Goal: Task Accomplishment & Management: Use online tool/utility

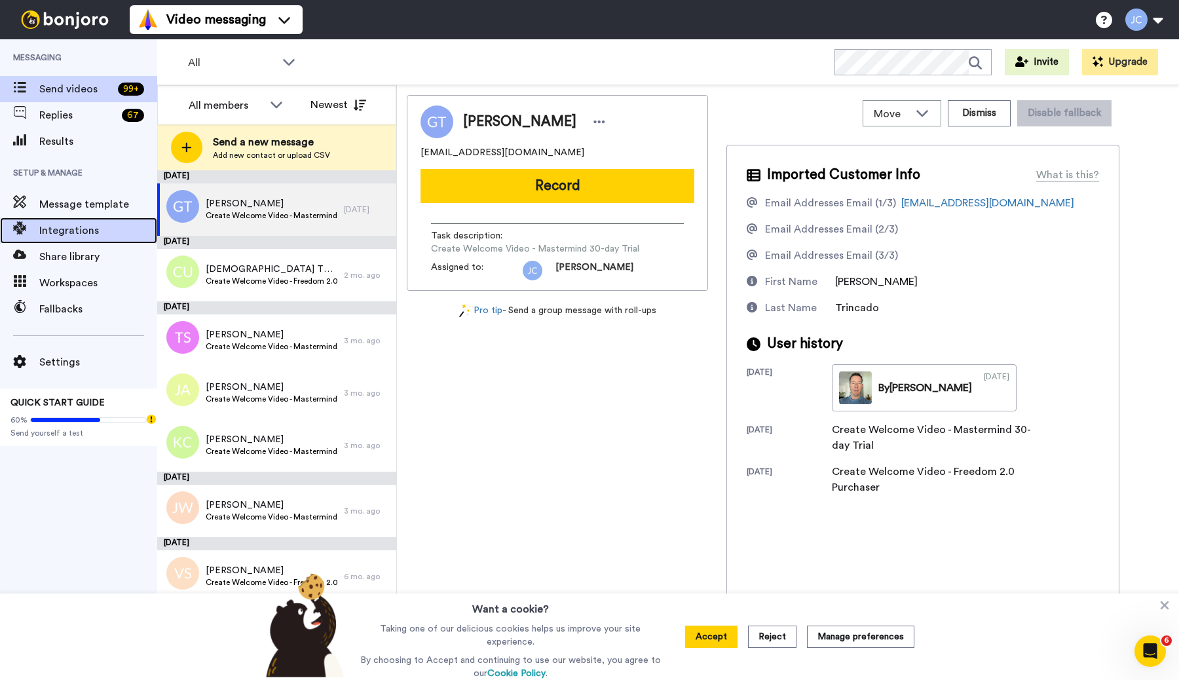
click at [82, 233] on span "Integrations" at bounding box center [98, 231] width 118 height 16
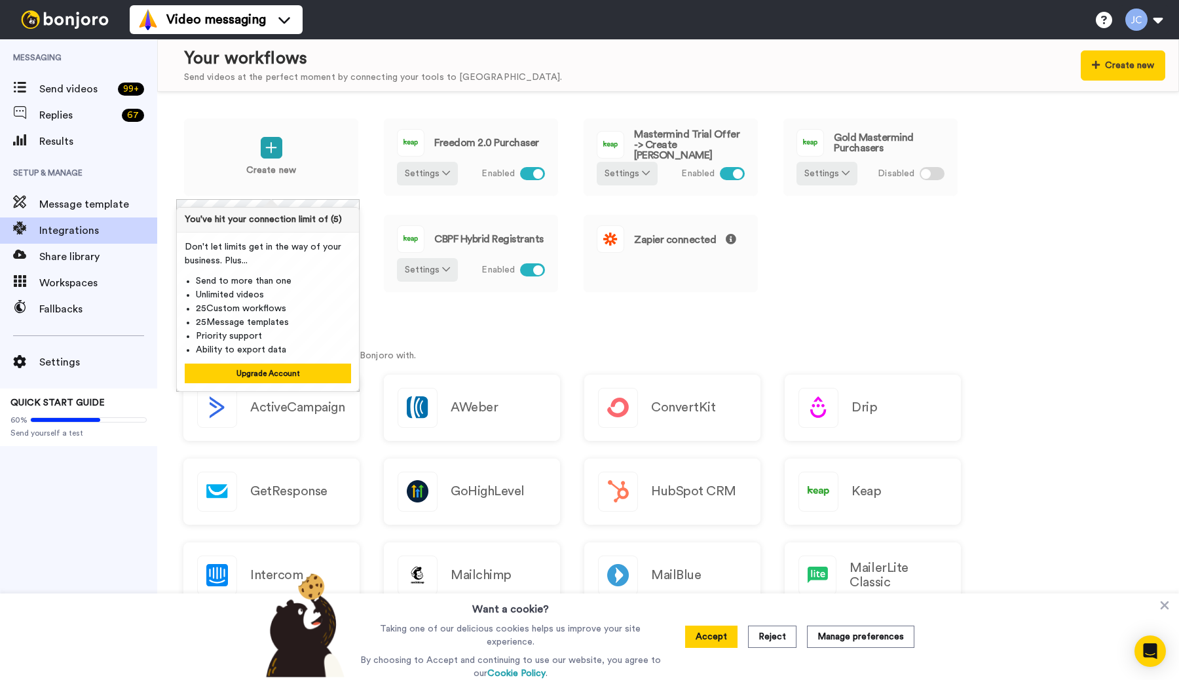
click at [822, 305] on div "Create new Freedom 2.0 Purchaser Settings Enabled Mastermind Trial Offer -> Cre…" at bounding box center [667, 214] width 969 height 193
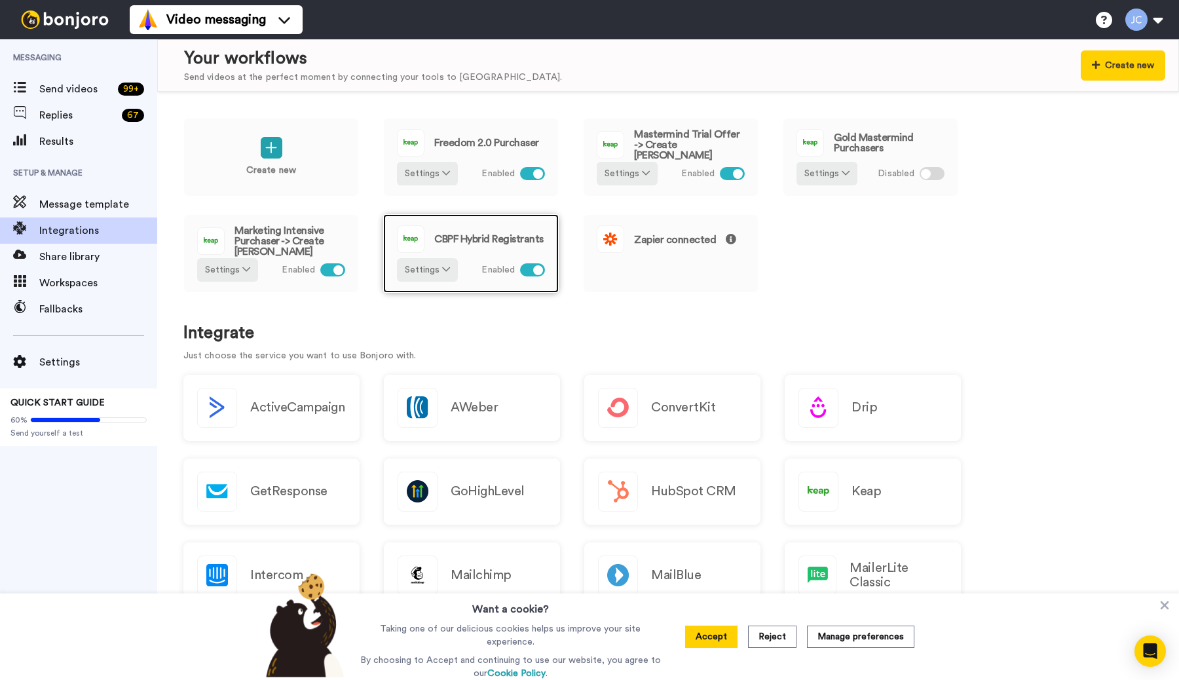
click at [541, 273] on div at bounding box center [538, 270] width 10 height 10
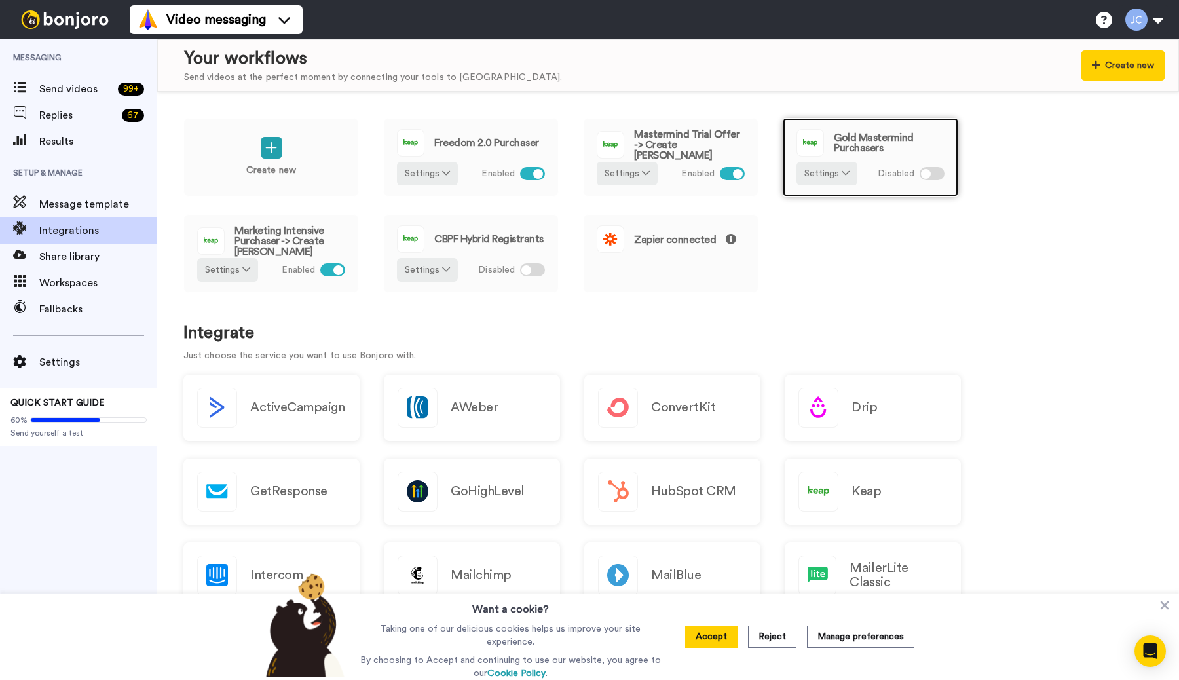
click at [929, 167] on div at bounding box center [931, 173] width 25 height 13
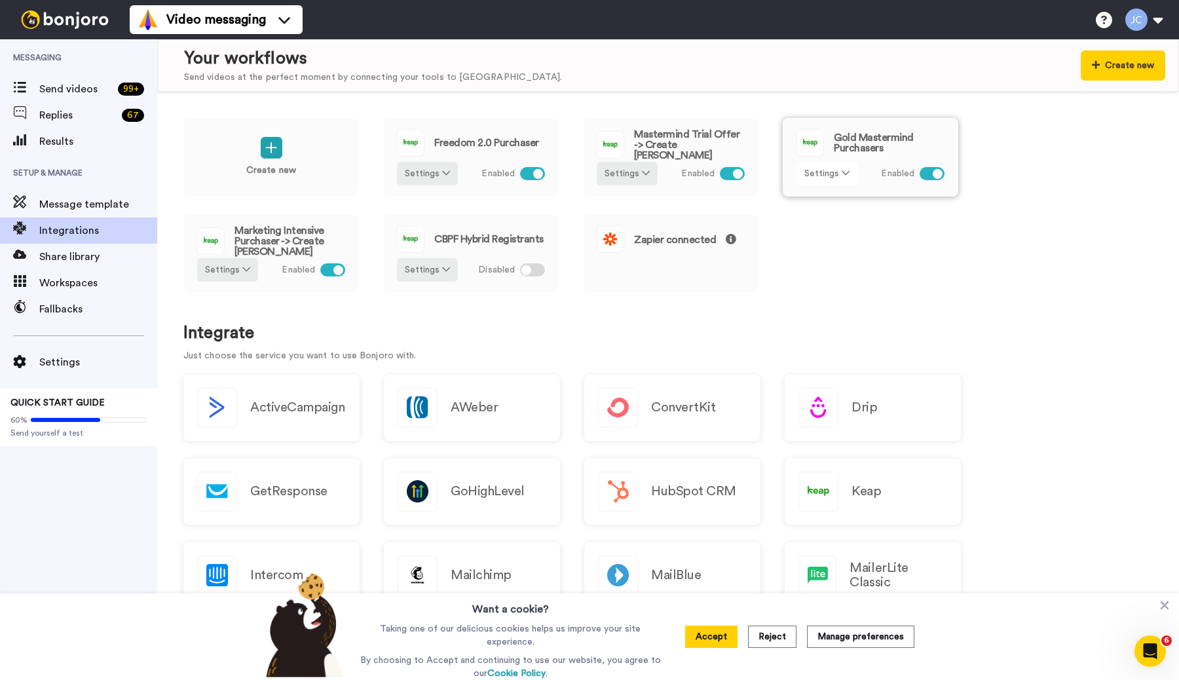
click at [833, 168] on button "Settings" at bounding box center [826, 174] width 61 height 24
click at [881, 227] on div "Create new Freedom 2.0 Purchaser Settings Enabled Mastermind Trial Offer -> Cre…" at bounding box center [667, 214] width 969 height 193
click at [821, 170] on button "Settings" at bounding box center [826, 174] width 61 height 24
click at [822, 197] on span "Edit" at bounding box center [817, 200] width 18 height 10
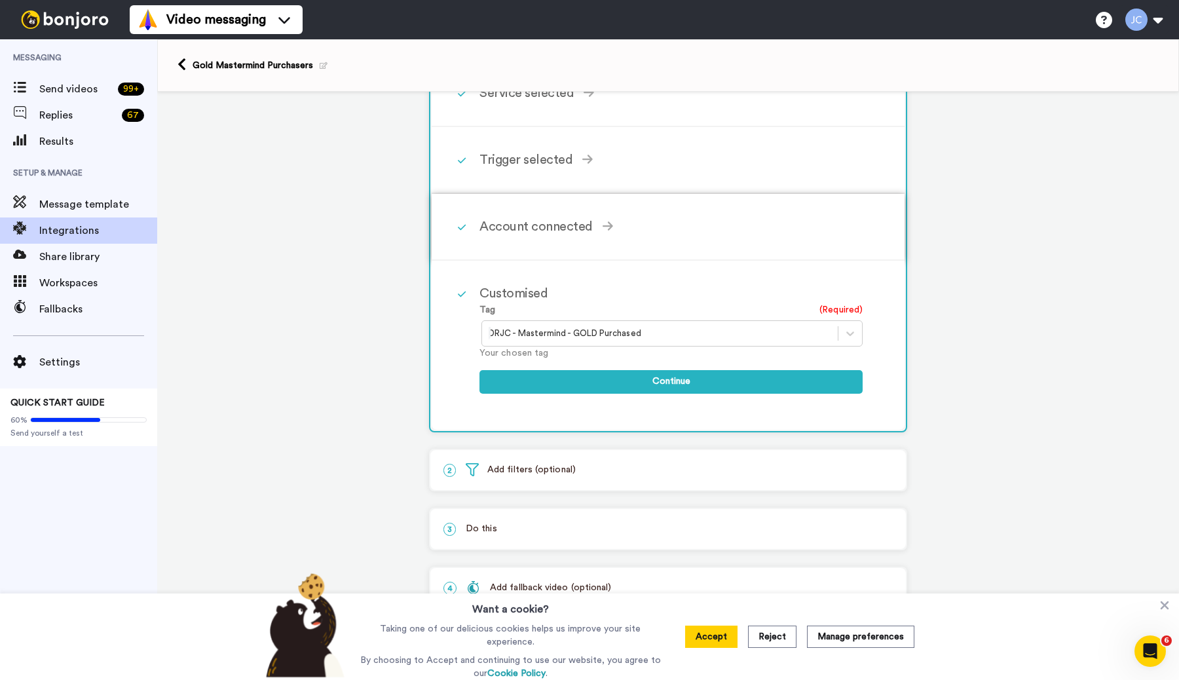
scroll to position [116, 0]
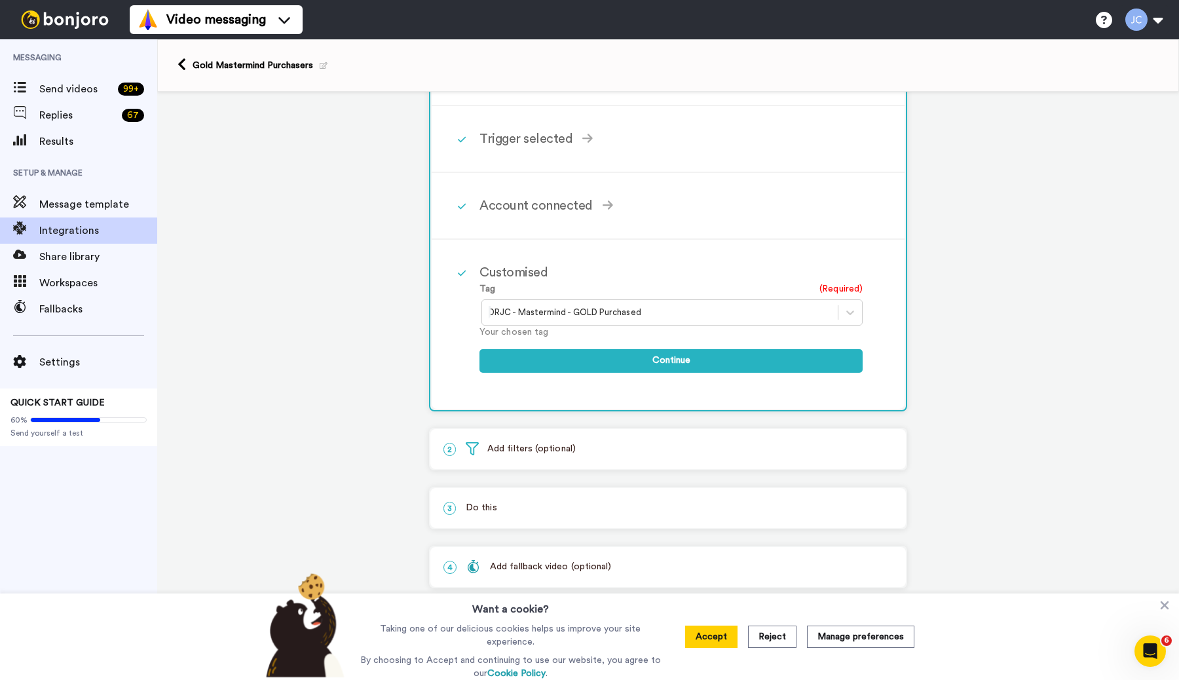
click at [517, 306] on div at bounding box center [659, 312] width 342 height 16
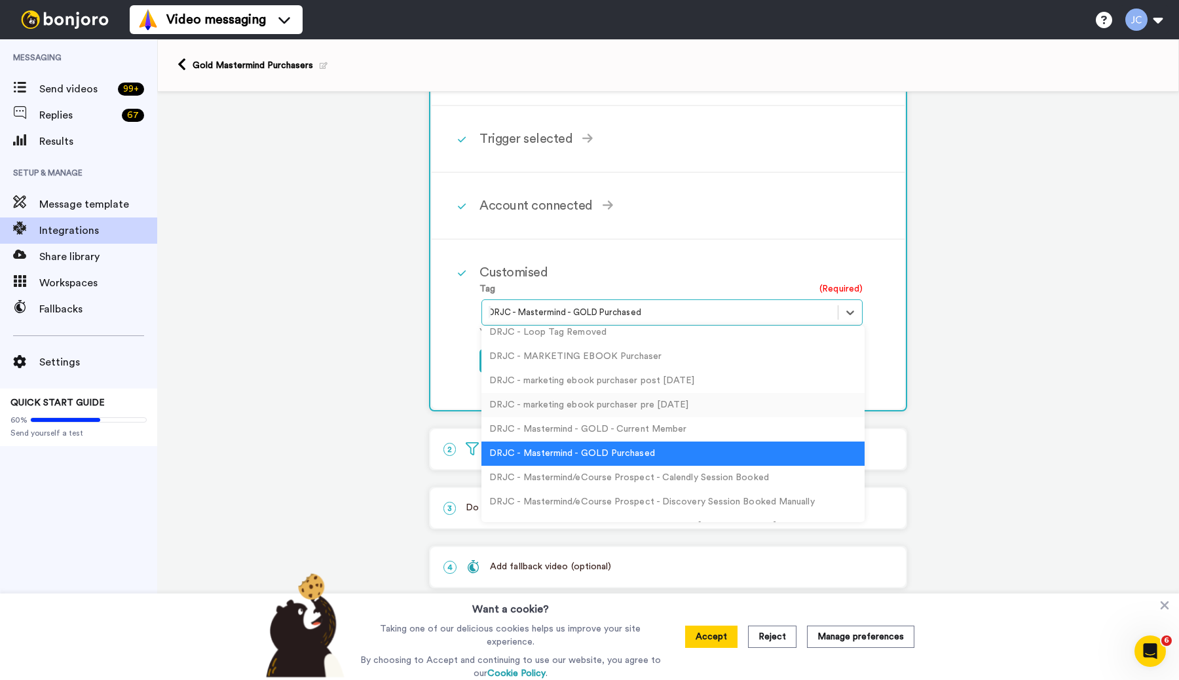
scroll to position [6578, 0]
click at [987, 324] on div "1 Contact Tagged Keap Service selected ActiveCampaign AWeber Bonjoro ConvertKit…" at bounding box center [668, 329] width 1022 height 701
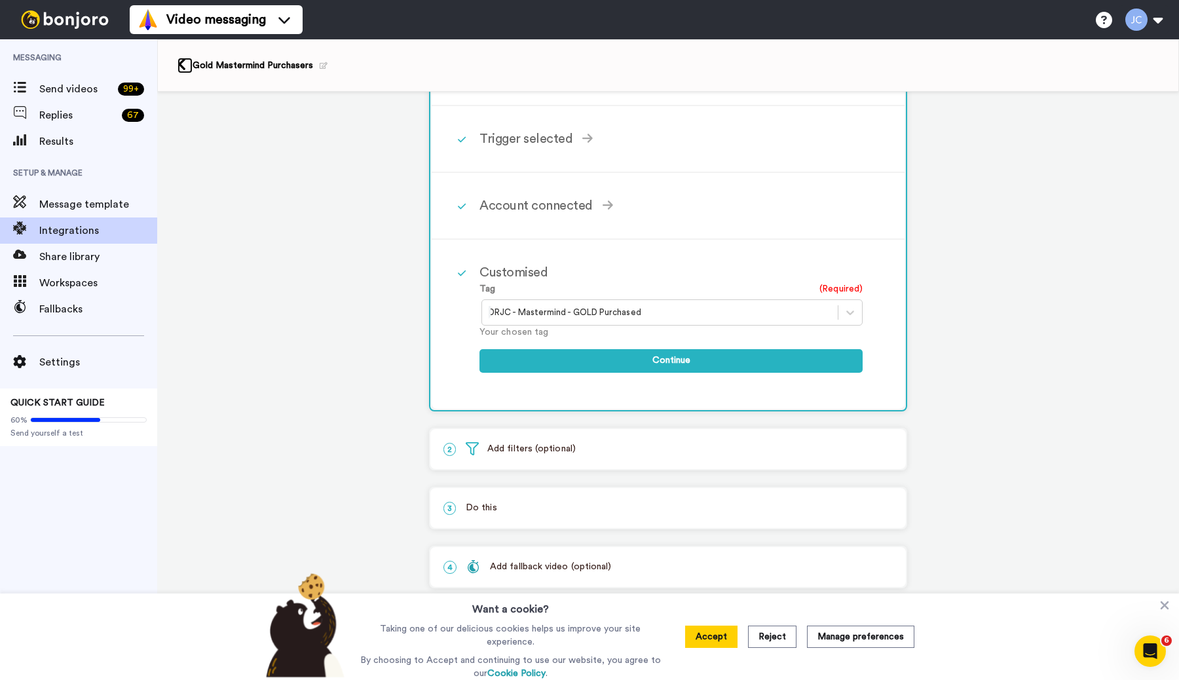
click at [177, 60] on icon at bounding box center [181, 65] width 9 height 14
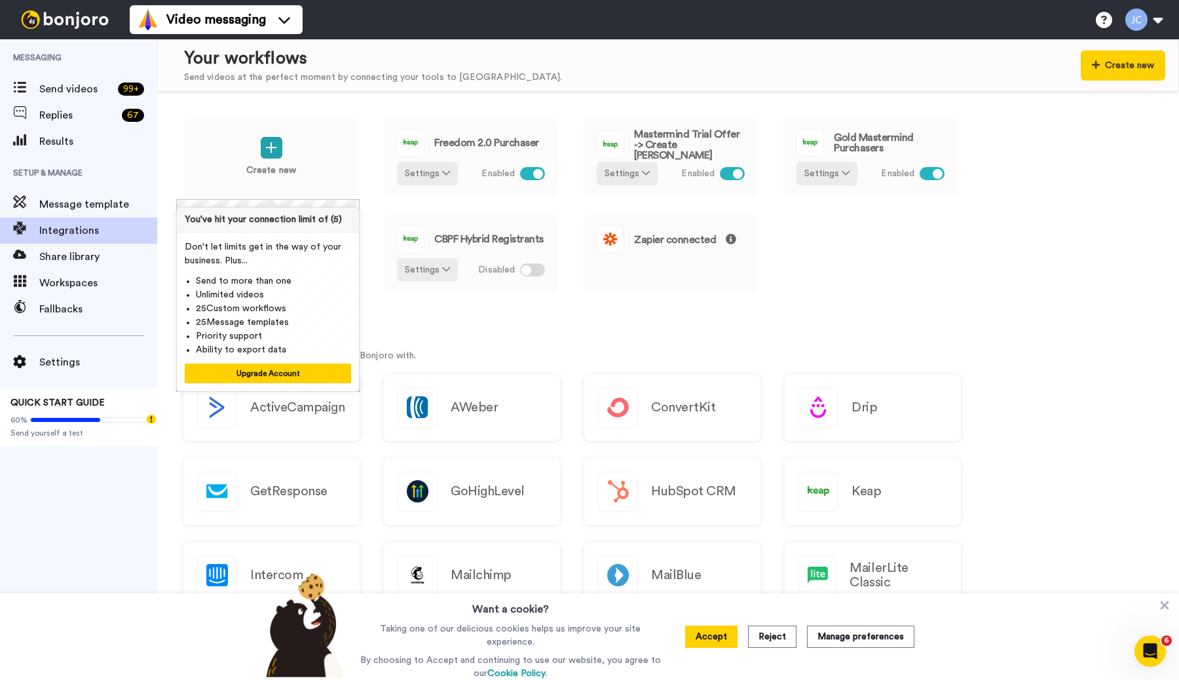
click at [929, 236] on div "Create new Freedom 2.0 Purchaser Settings Enabled Mastermind Trial Offer -> Cre…" at bounding box center [667, 214] width 969 height 193
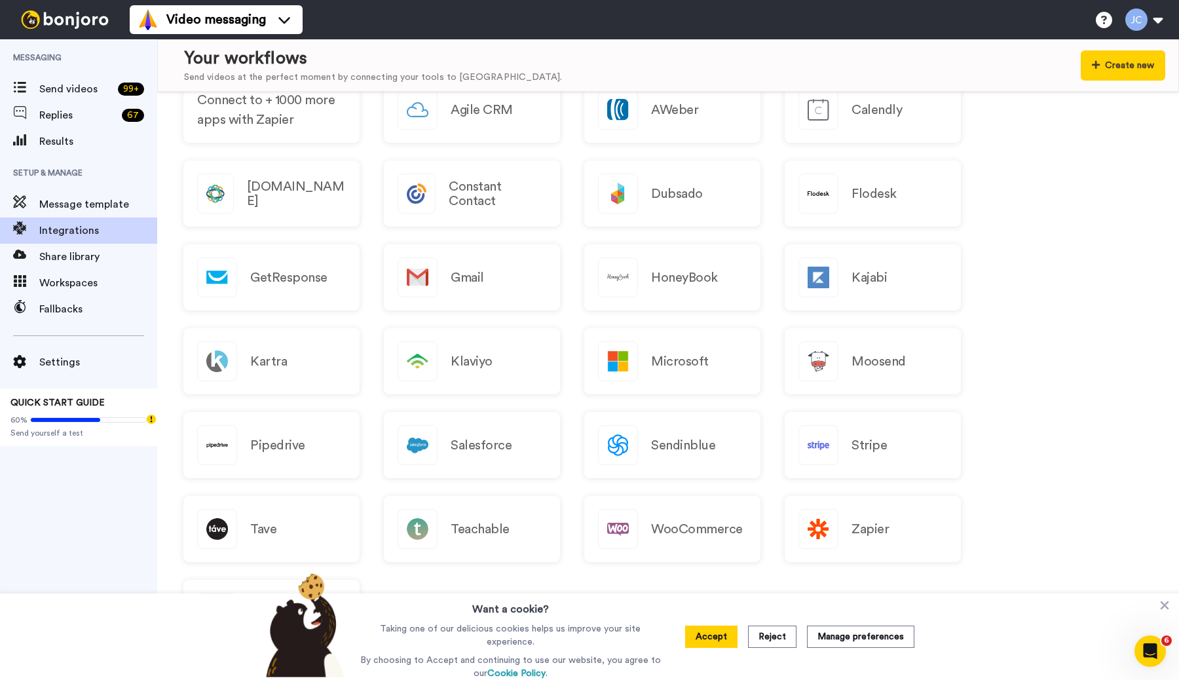
scroll to position [853, 0]
